Goal: Information Seeking & Learning: Find specific fact

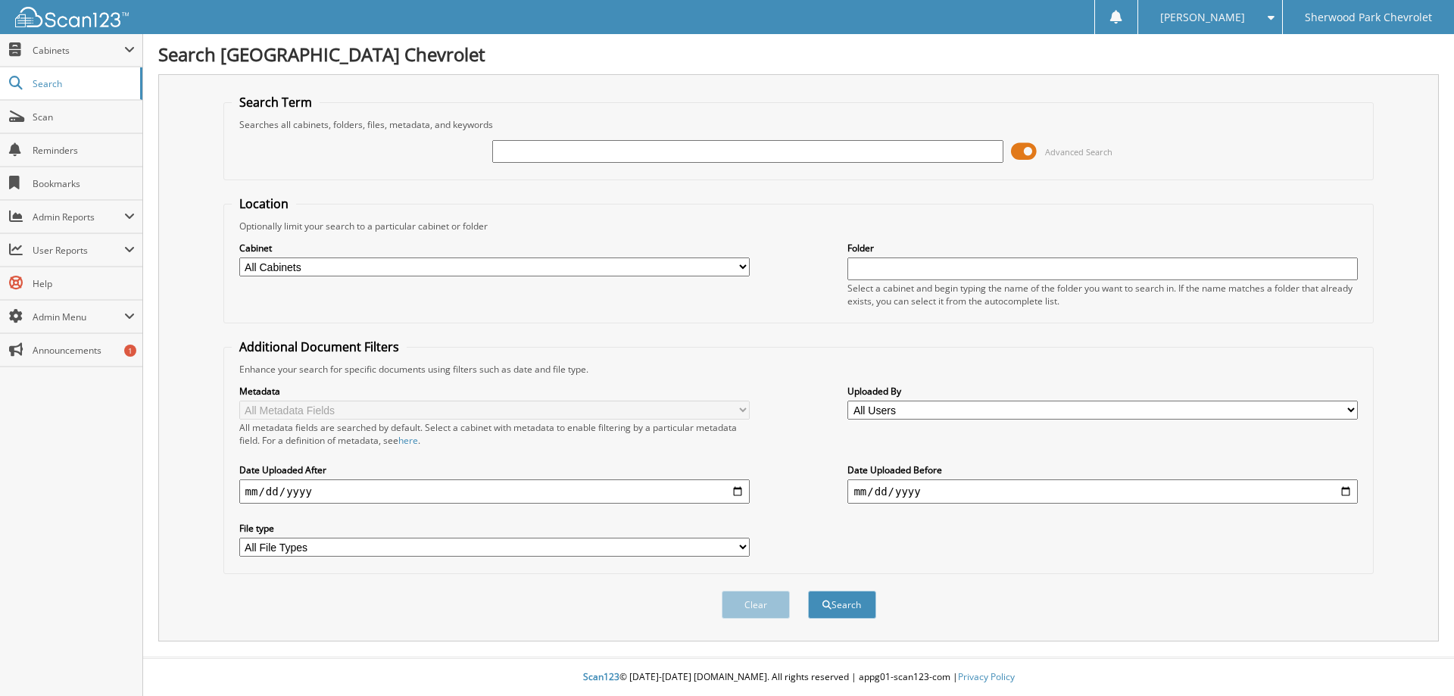
click at [549, 151] on input "text" at bounding box center [747, 151] width 510 height 23
type input "ROWLEDGE"
click at [808, 591] on button "Search" at bounding box center [842, 605] width 68 height 28
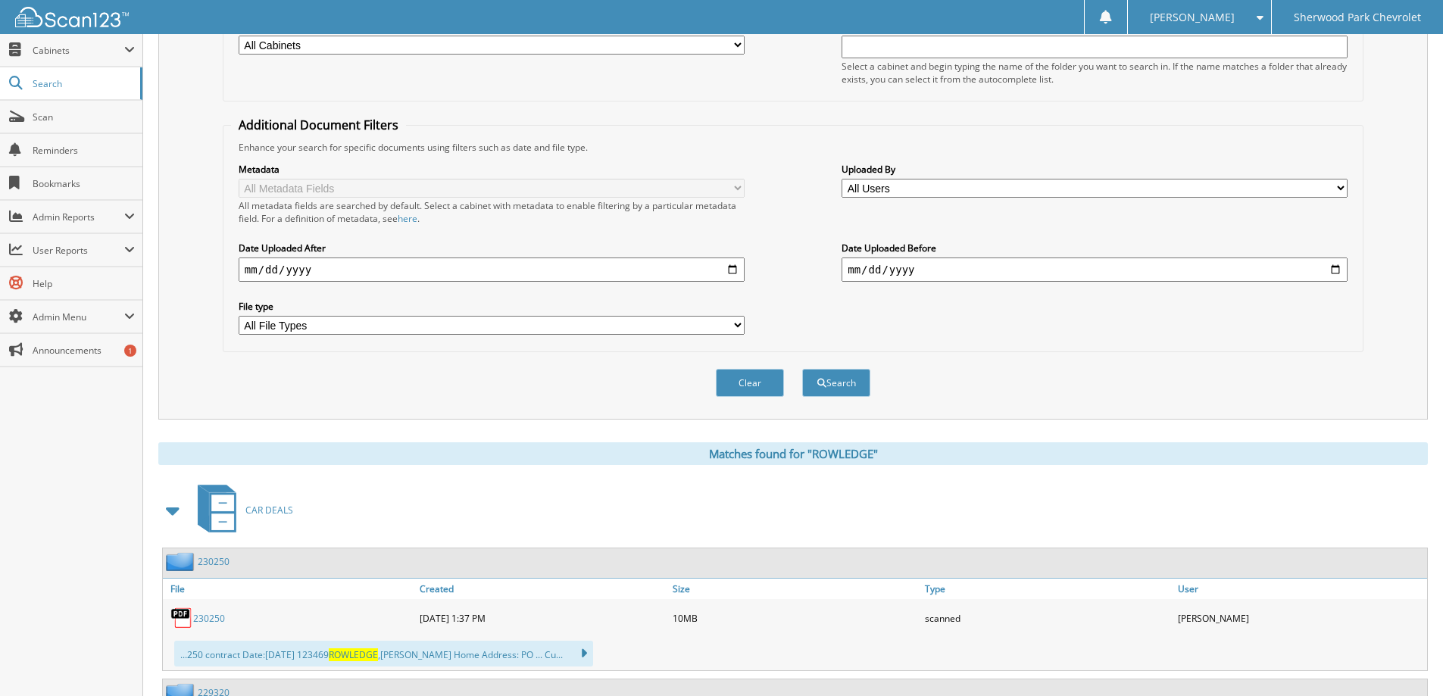
scroll to position [379, 0]
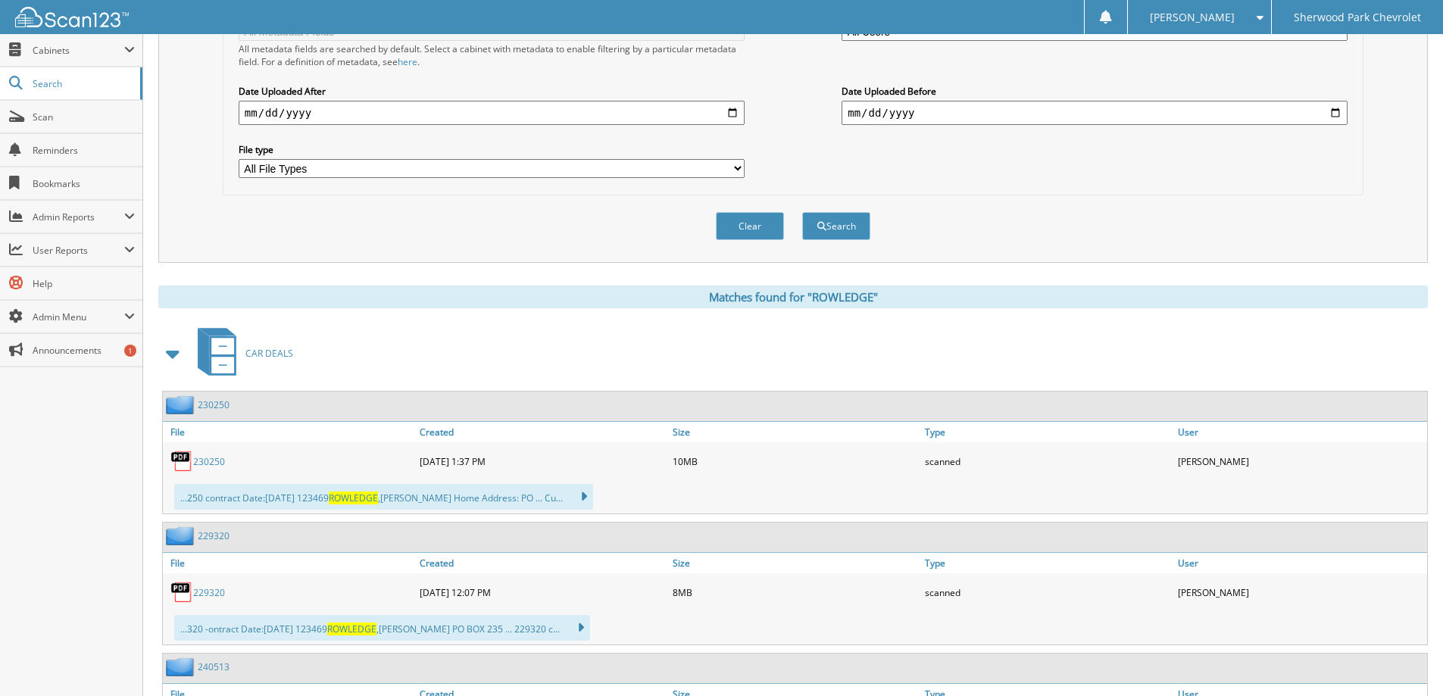
click at [208, 462] on link "230250" at bounding box center [209, 461] width 32 height 13
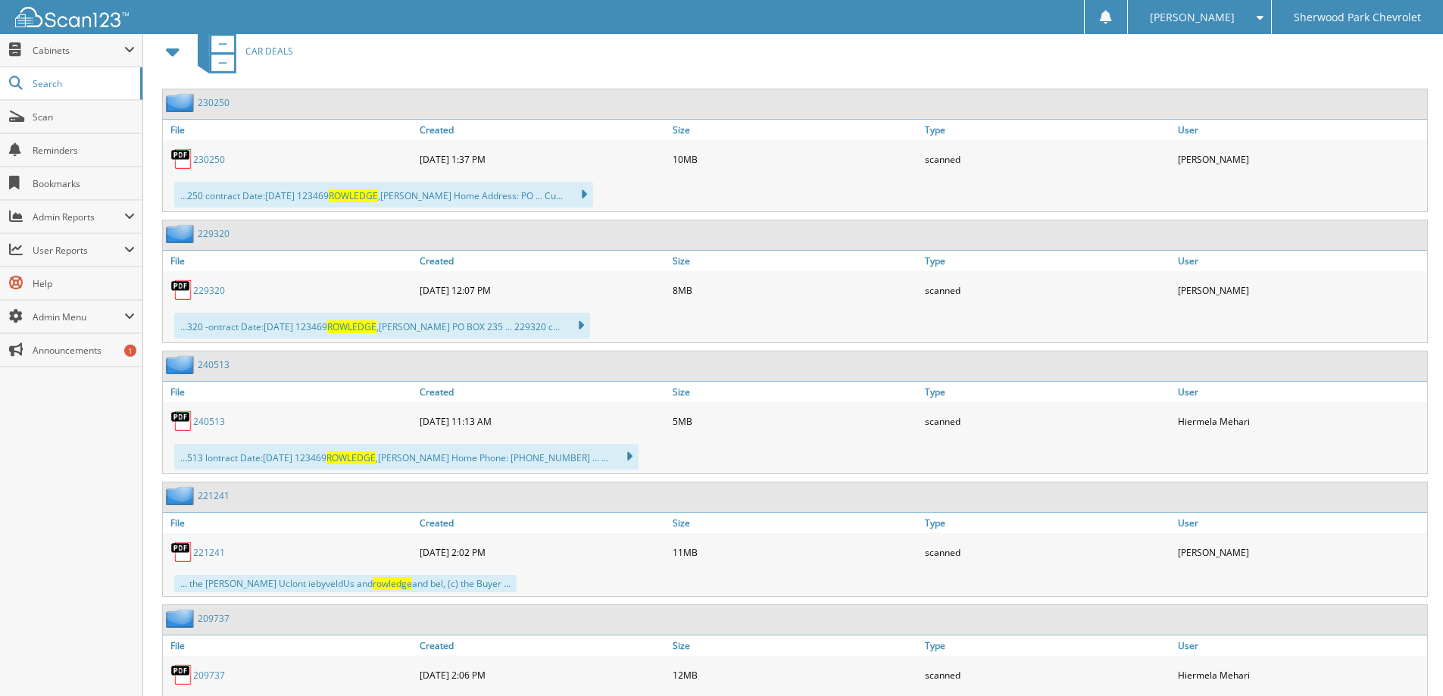
scroll to position [682, 0]
click at [206, 420] on link "240513" at bounding box center [209, 420] width 32 height 13
